Goal: Information Seeking & Learning: Find specific page/section

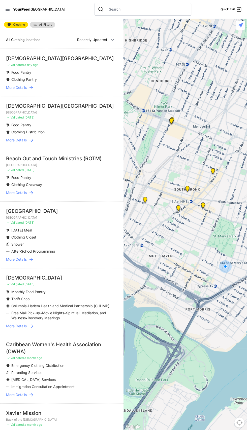
select select "nearby"
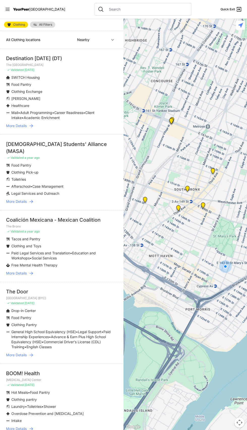
scroll to position [3, 0]
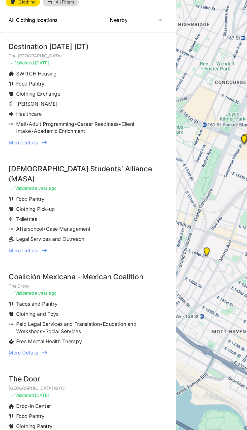
click at [41, 90] on span "Clothing Exchange" at bounding box center [26, 89] width 31 height 4
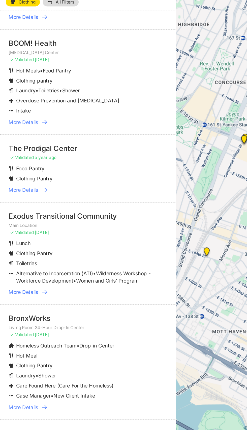
scroll to position [323, 0]
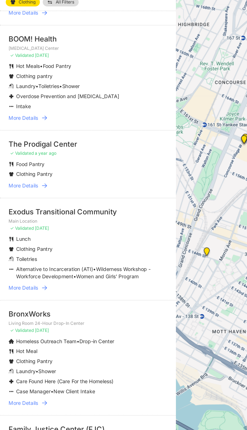
click at [24, 304] on span "More Details" at bounding box center [16, 306] width 21 height 5
click at [18, 304] on span "More Details" at bounding box center [16, 306] width 21 height 5
click at [33, 304] on icon at bounding box center [31, 306] width 5 height 5
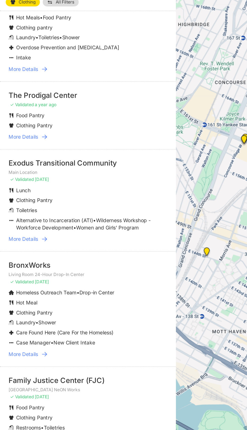
scroll to position [357, 0]
click at [20, 269] on span "More Details" at bounding box center [16, 271] width 21 height 5
click at [19, 269] on span "More Details" at bounding box center [16, 271] width 21 height 5
click at [31, 270] on icon at bounding box center [31, 271] width 4 height 3
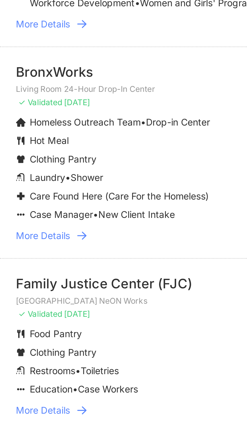
click at [58, 214] on p "Living Room 24-Hour Drop-In Center" at bounding box center [61, 216] width 111 height 4
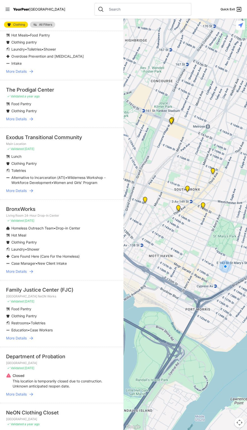
click at [23, 269] on span "More Details" at bounding box center [16, 271] width 21 height 5
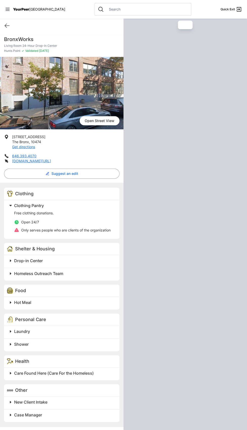
click at [25, 264] on h2 "Drop-in Center" at bounding box center [63, 261] width 99 height 6
